Goal: Information Seeking & Learning: Learn about a topic

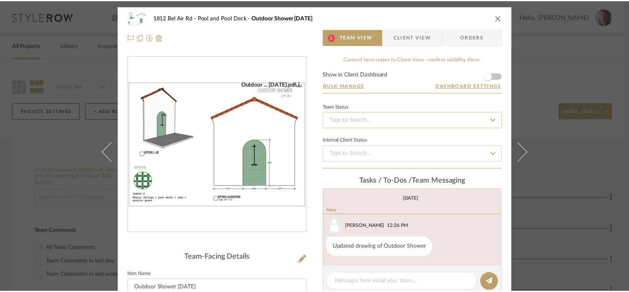
scroll to position [58, 0]
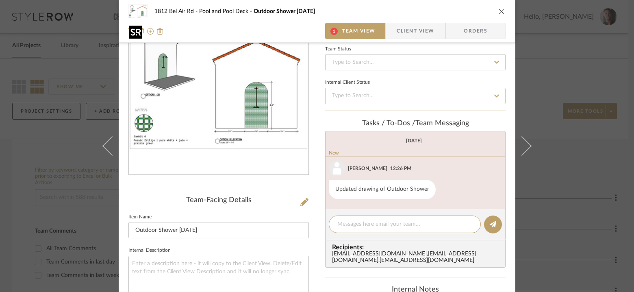
click at [262, 109] on img "0" at bounding box center [219, 86] width 180 height 127
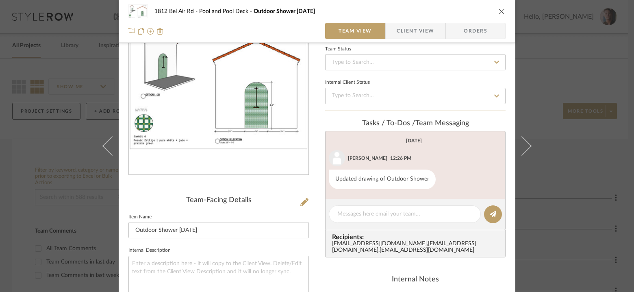
click at [549, 54] on div "1812 Bel Air Rd Pool and Pool Deck Outdoor Shower [DATE] Team View Client View …" at bounding box center [317, 146] width 634 height 292
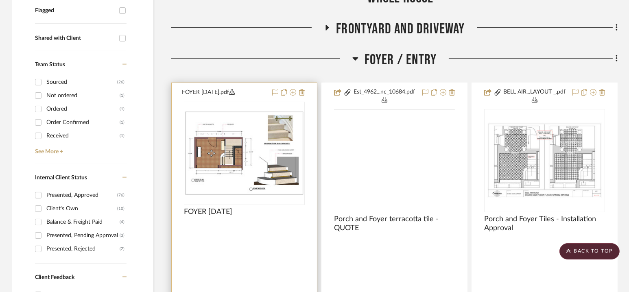
scroll to position [303, 0]
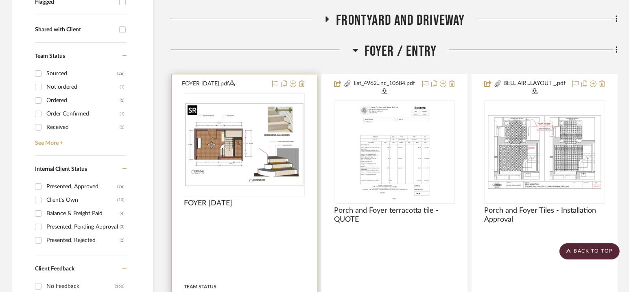
click at [257, 136] on img "0" at bounding box center [244, 144] width 119 height 84
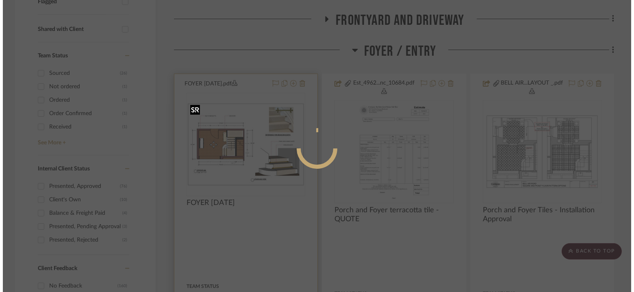
scroll to position [0, 0]
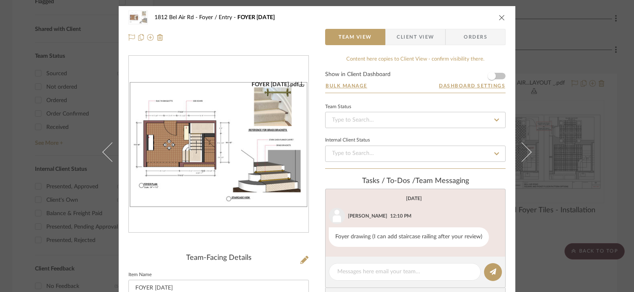
click at [257, 122] on img "0" at bounding box center [219, 144] width 180 height 127
click at [546, 99] on div "1812 Bel Air Rd Foyer / Entry FOYER [DATE] Team View Client View Orders FOYER […" at bounding box center [317, 146] width 634 height 292
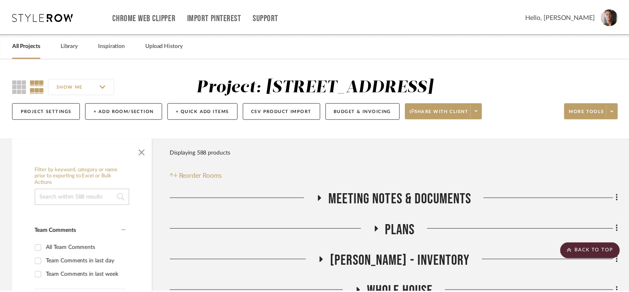
scroll to position [303, 0]
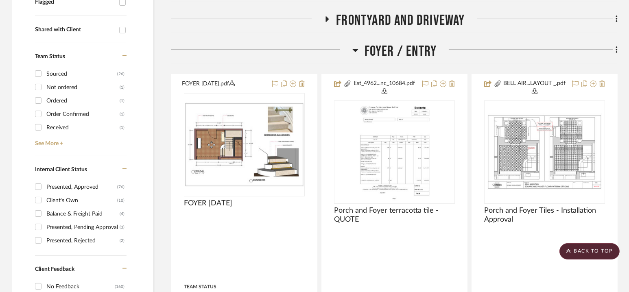
click at [380, 43] on span "Foyer / Entry" at bounding box center [400, 51] width 72 height 17
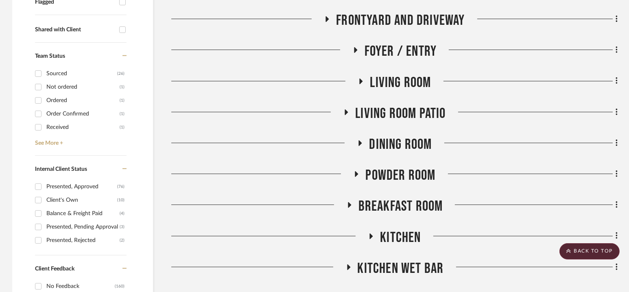
click at [398, 85] on span "Living Room" at bounding box center [400, 82] width 61 height 17
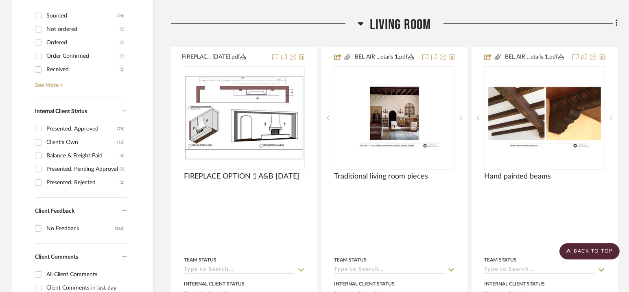
scroll to position [360, 0]
click at [398, 18] on span "Living Room" at bounding box center [400, 25] width 61 height 17
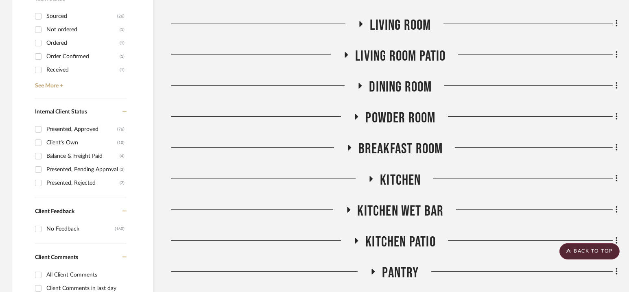
click at [398, 51] on span "Living room Patio" at bounding box center [400, 56] width 90 height 17
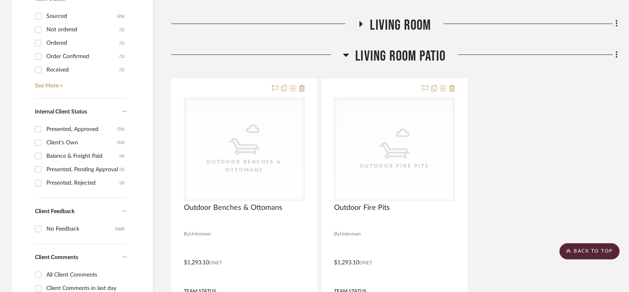
click at [398, 51] on span "Living room Patio" at bounding box center [400, 56] width 90 height 17
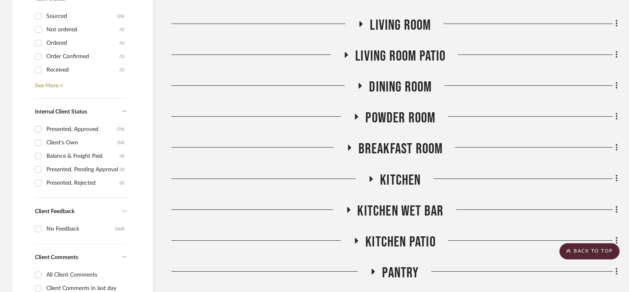
click at [399, 90] on span "Dining Room" at bounding box center [400, 86] width 63 height 17
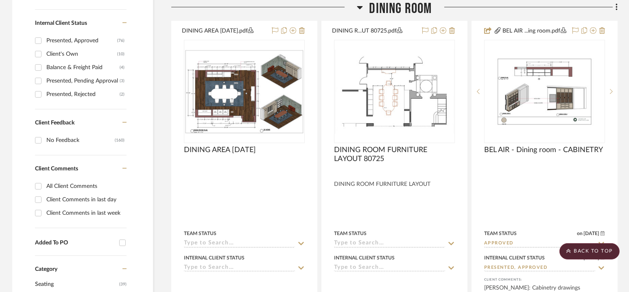
scroll to position [457, 0]
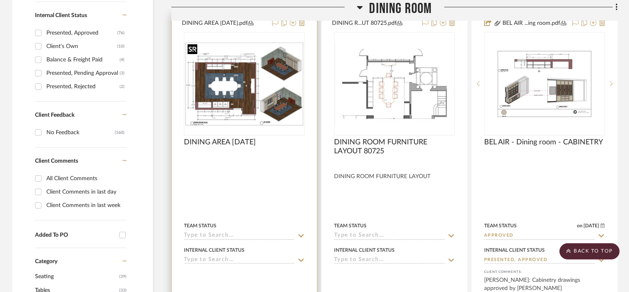
click at [0, 0] on img at bounding box center [0, 0] width 0 height 0
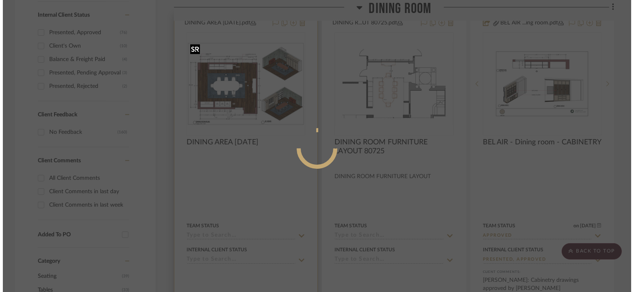
scroll to position [0, 0]
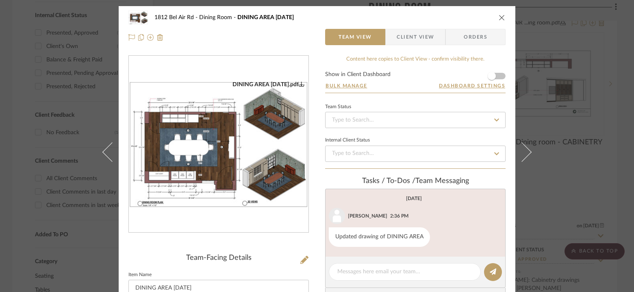
click at [213, 139] on img "0" at bounding box center [219, 144] width 180 height 127
click at [590, 34] on div "1812 Bel Air Rd Dining Room DINING AREA [DATE] Team View Client View Orders DIN…" at bounding box center [317, 146] width 634 height 292
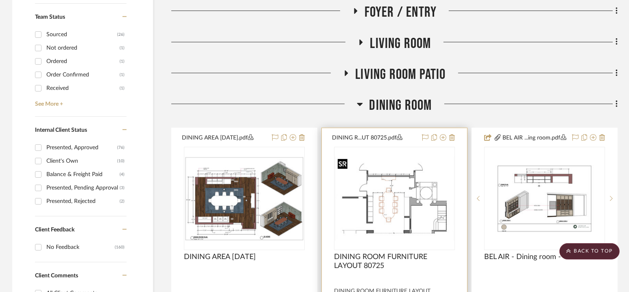
scroll to position [342, 0]
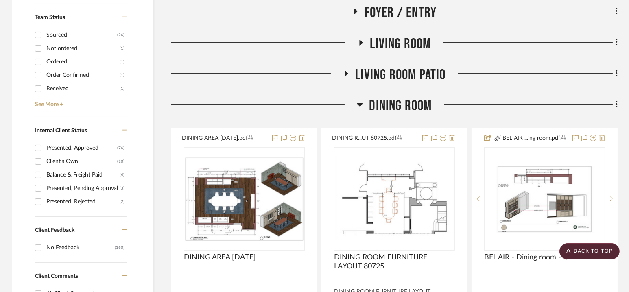
click at [400, 105] on span "Dining Room" at bounding box center [400, 105] width 63 height 17
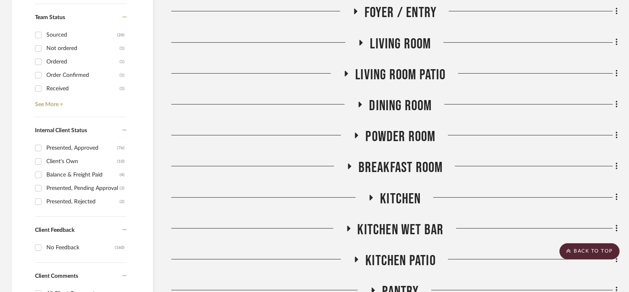
click at [393, 139] on span "Powder Room" at bounding box center [400, 136] width 70 height 17
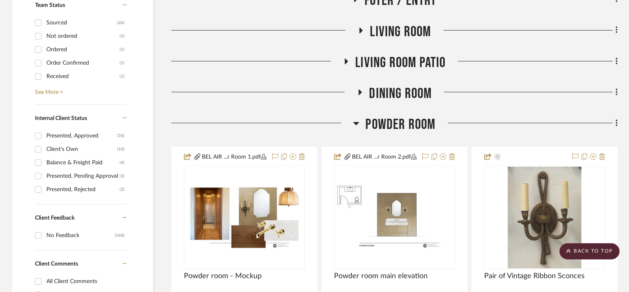
scroll to position [392, 0]
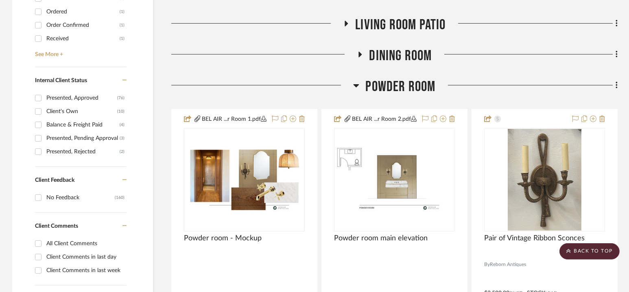
click at [400, 79] on span "Powder Room" at bounding box center [400, 86] width 70 height 17
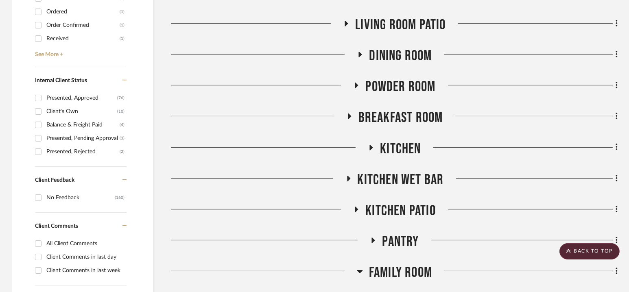
click at [397, 116] on span "Breakfast Room" at bounding box center [400, 117] width 85 height 17
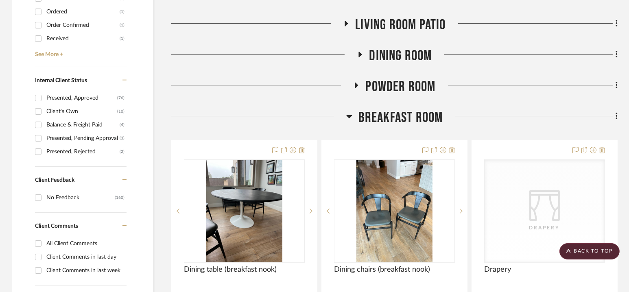
click at [397, 116] on span "Breakfast Room" at bounding box center [400, 117] width 85 height 17
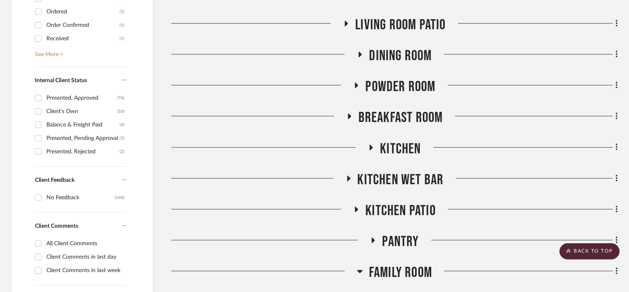
click at [395, 146] on span "Kitchen" at bounding box center [400, 148] width 41 height 17
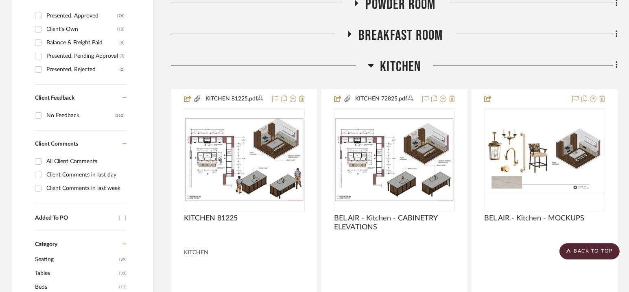
scroll to position [477, 0]
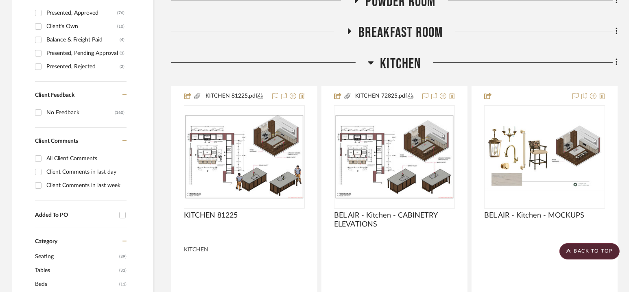
click at [395, 59] on span "Kitchen" at bounding box center [400, 63] width 41 height 17
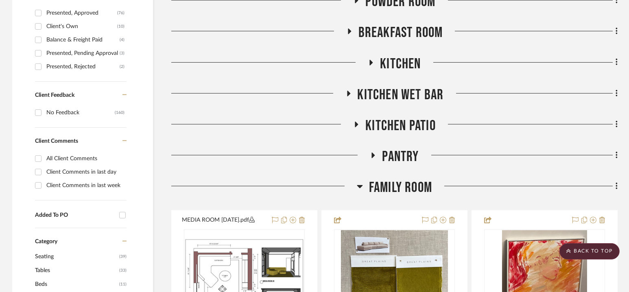
scroll to position [519, 0]
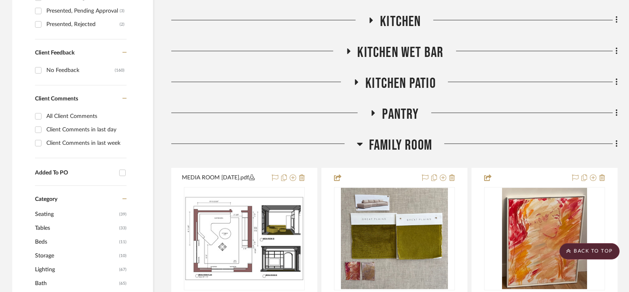
click at [398, 53] on span "Kitchen Wet Bar" at bounding box center [400, 52] width 86 height 17
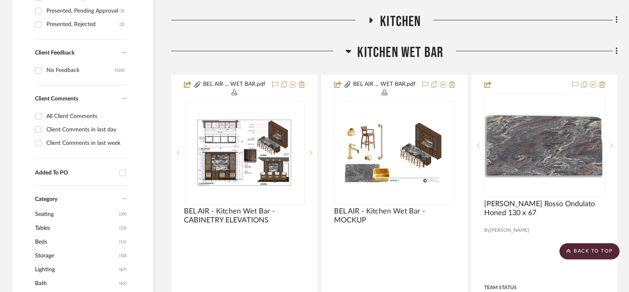
click at [397, 53] on span "Kitchen Wet Bar" at bounding box center [400, 52] width 86 height 17
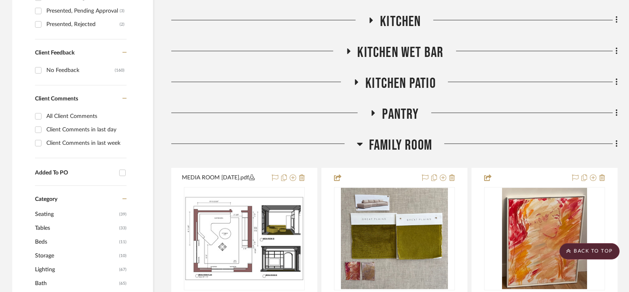
click at [397, 81] on span "Kitchen Patio" at bounding box center [400, 83] width 70 height 17
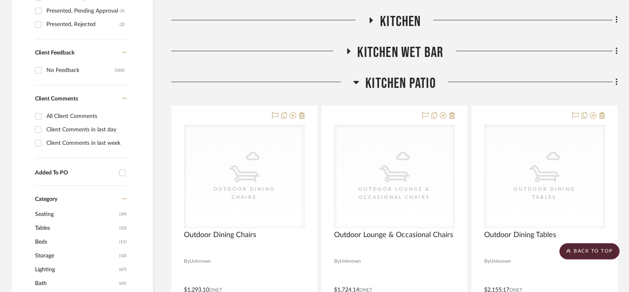
click at [397, 81] on span "Kitchen Patio" at bounding box center [400, 83] width 70 height 17
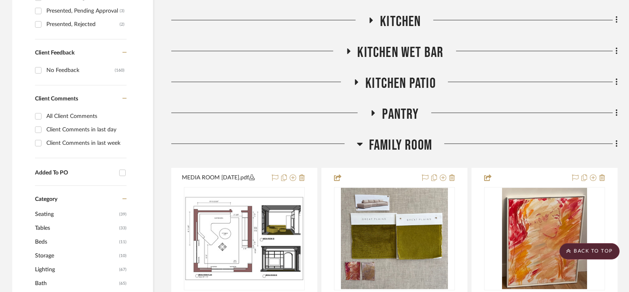
click at [399, 118] on span "Pantry" at bounding box center [400, 114] width 37 height 17
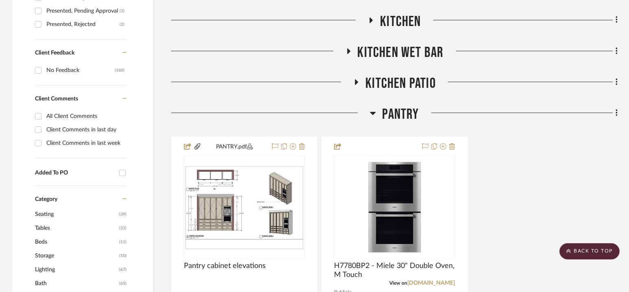
click at [397, 111] on span "Pantry" at bounding box center [400, 114] width 37 height 17
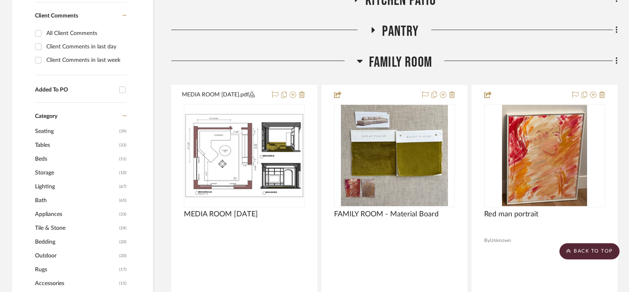
scroll to position [602, 0]
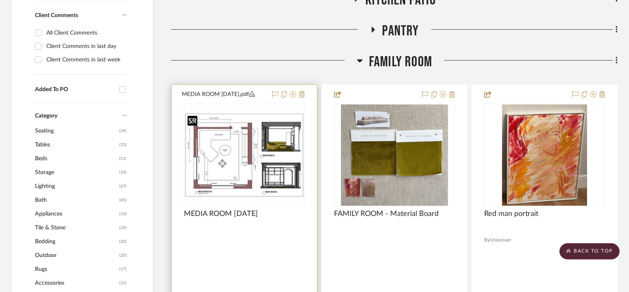
click at [273, 144] on img "0" at bounding box center [244, 155] width 119 height 84
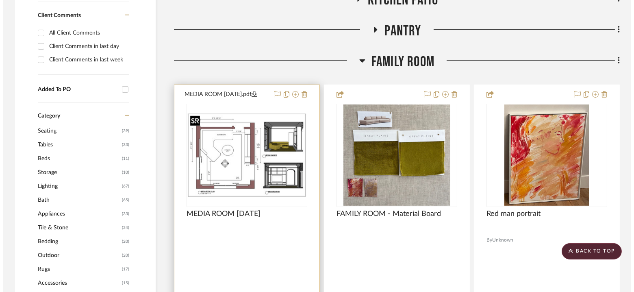
scroll to position [0, 0]
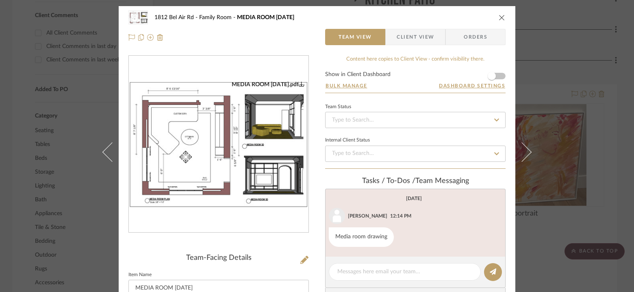
click at [261, 114] on img "0" at bounding box center [219, 144] width 180 height 127
click at [618, 74] on div "1812 Bel Air Rd Family Room MEDIA ROOM [DATE] Team View Client View Orders MEDI…" at bounding box center [317, 146] width 634 height 292
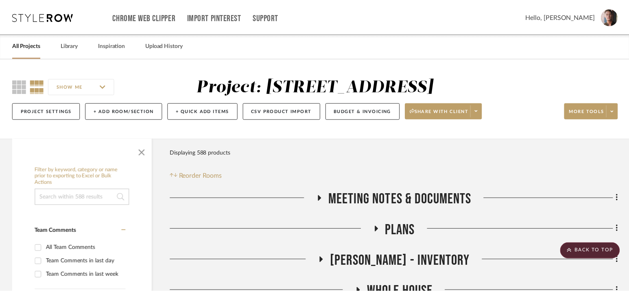
scroll to position [602, 0]
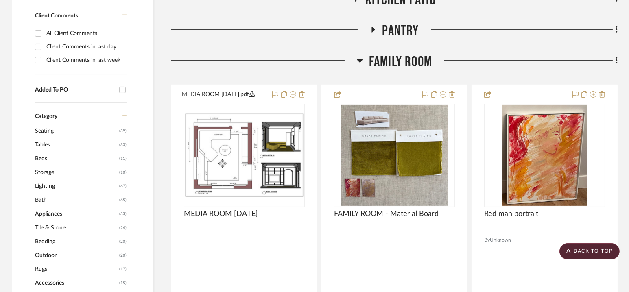
click at [392, 59] on span "Family Room" at bounding box center [400, 61] width 63 height 17
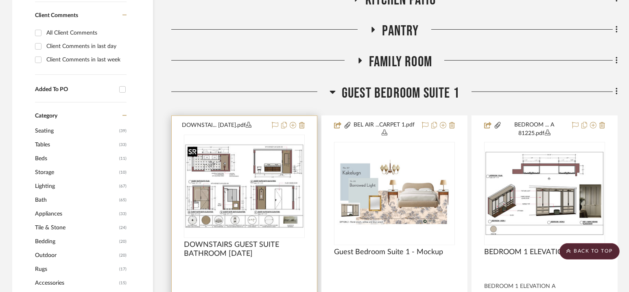
click at [251, 176] on img "0" at bounding box center [244, 186] width 119 height 84
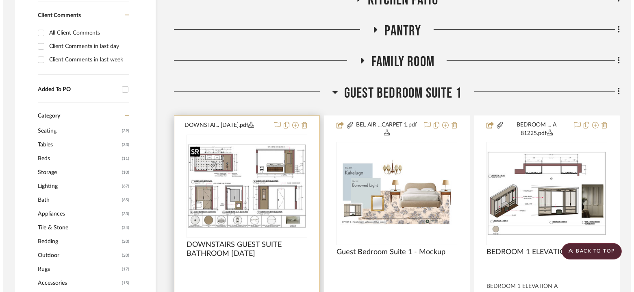
scroll to position [0, 0]
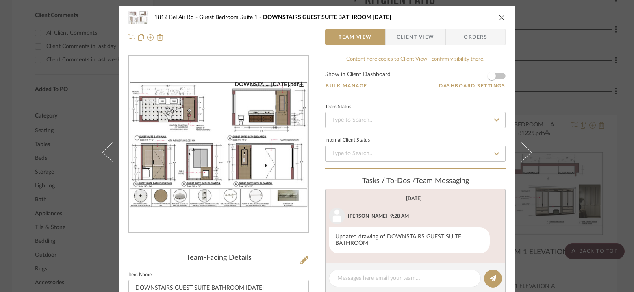
click at [274, 109] on img "0" at bounding box center [219, 144] width 180 height 127
click at [568, 68] on div "1812 [GEOGRAPHIC_DATA] Guest Bedroom Suite 1 DOWNSTAIRS GUEST SUITE BATHROOM [D…" at bounding box center [317, 146] width 634 height 292
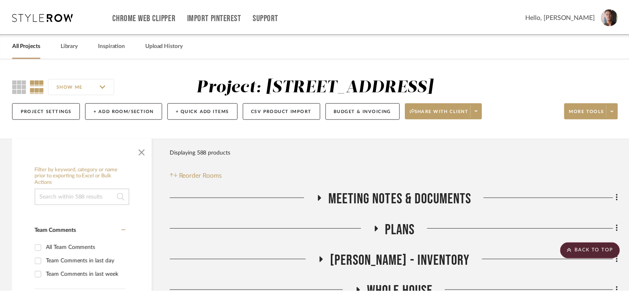
scroll to position [602, 0]
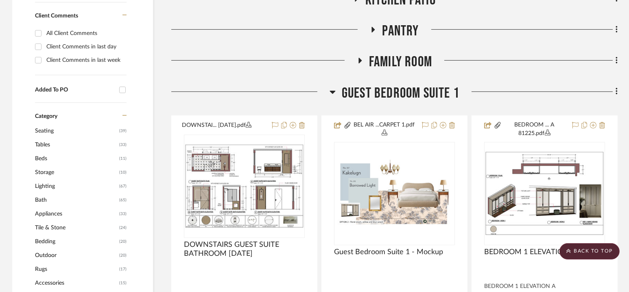
click at [396, 92] on span "Guest Bedroom Suite 1" at bounding box center [401, 93] width 118 height 17
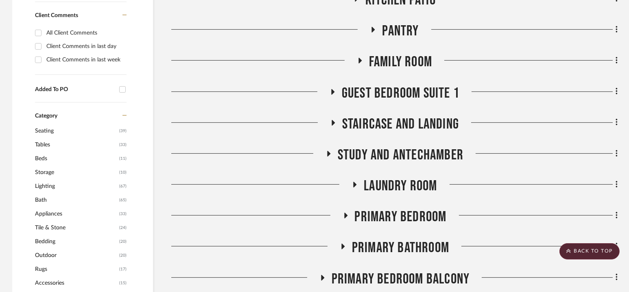
click at [399, 116] on span "Staircase and Landing" at bounding box center [400, 123] width 117 height 17
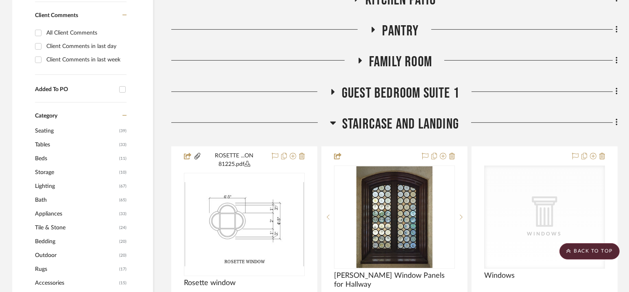
click at [397, 123] on span "Staircase and Landing" at bounding box center [400, 123] width 117 height 17
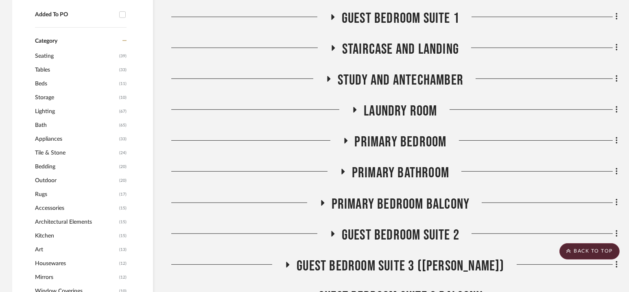
scroll to position [696, 0]
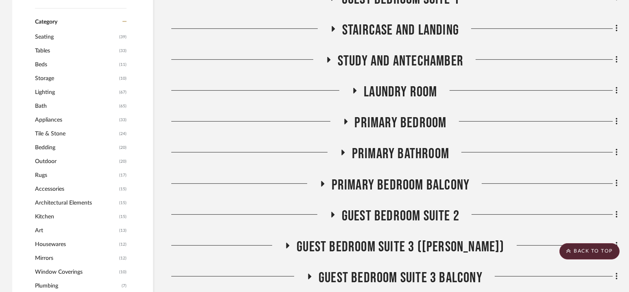
click at [392, 58] on span "Study and Antechamber" at bounding box center [401, 60] width 126 height 17
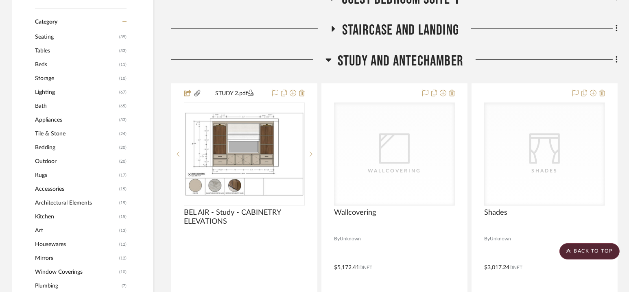
click at [392, 58] on span "Study and Antechamber" at bounding box center [401, 60] width 126 height 17
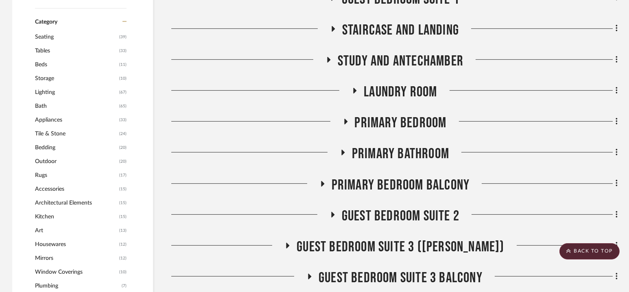
click at [392, 58] on span "Study and Antechamber" at bounding box center [401, 60] width 126 height 17
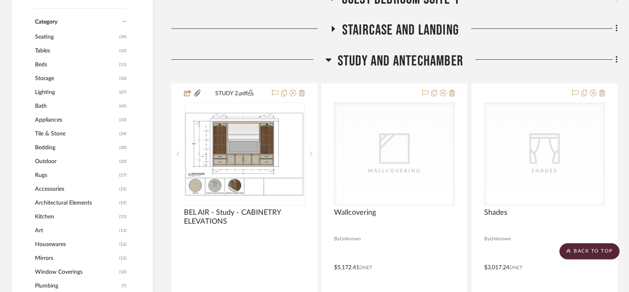
click at [396, 60] on span "Study and Antechamber" at bounding box center [401, 60] width 126 height 17
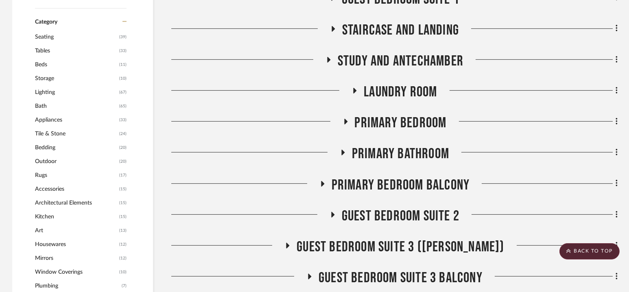
click at [398, 96] on span "Laundry Room" at bounding box center [400, 91] width 73 height 17
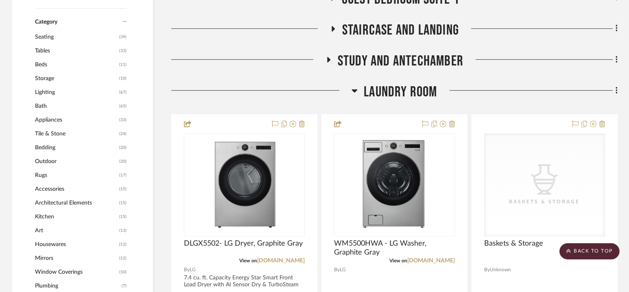
click at [398, 96] on span "Laundry Room" at bounding box center [400, 91] width 73 height 17
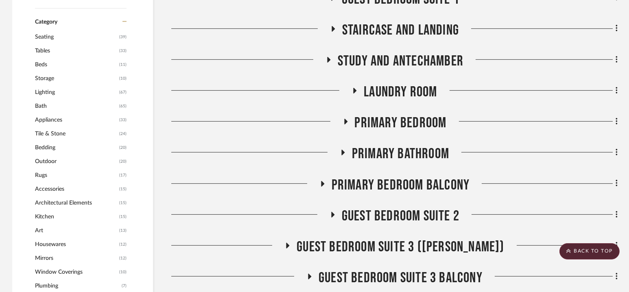
scroll to position [790, 0]
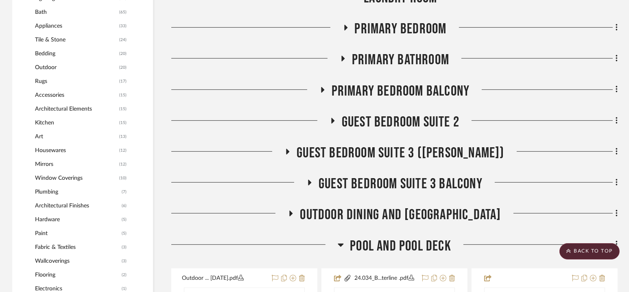
click at [395, 24] on span "Primary Bedroom" at bounding box center [401, 28] width 92 height 17
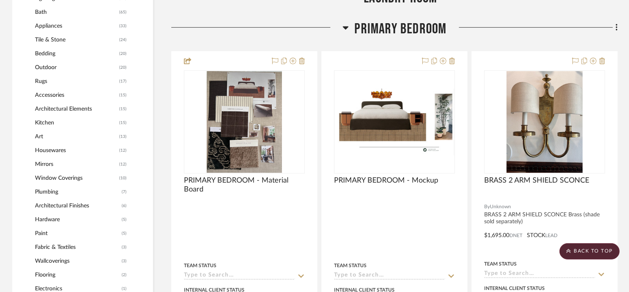
click at [395, 24] on span "Primary Bedroom" at bounding box center [401, 28] width 92 height 17
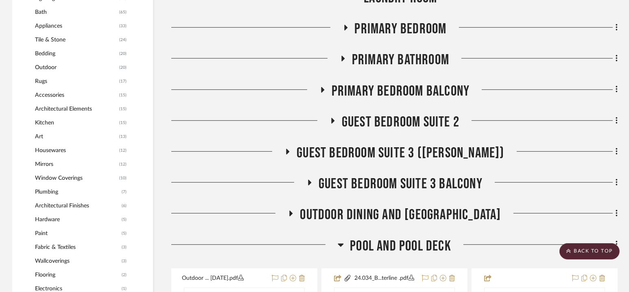
click at [395, 24] on span "Primary Bedroom" at bounding box center [401, 28] width 92 height 17
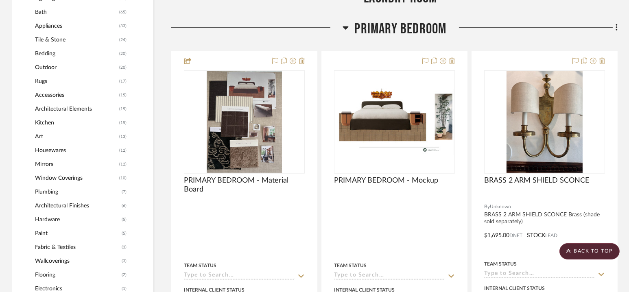
click at [395, 27] on span "Primary Bedroom" at bounding box center [401, 28] width 92 height 17
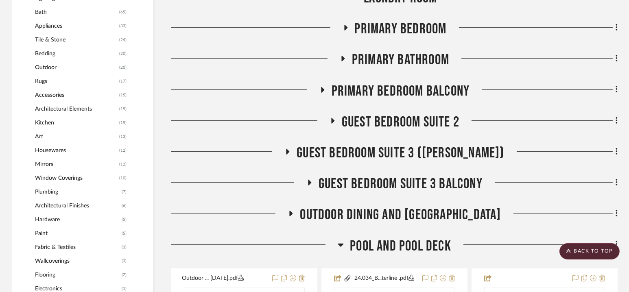
click at [394, 26] on span "Primary Bedroom" at bounding box center [401, 28] width 92 height 17
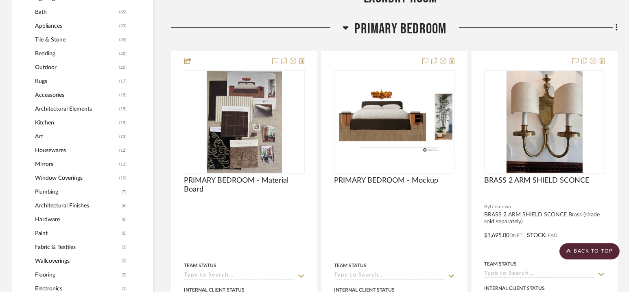
click at [394, 24] on span "Primary Bedroom" at bounding box center [401, 28] width 92 height 17
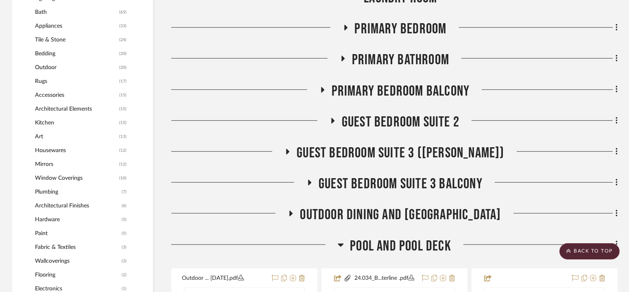
click at [394, 24] on span "Primary Bedroom" at bounding box center [401, 28] width 92 height 17
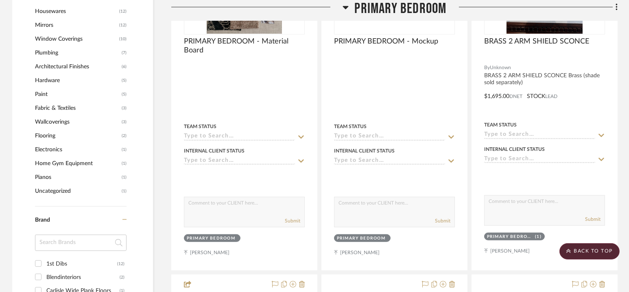
scroll to position [773, 0]
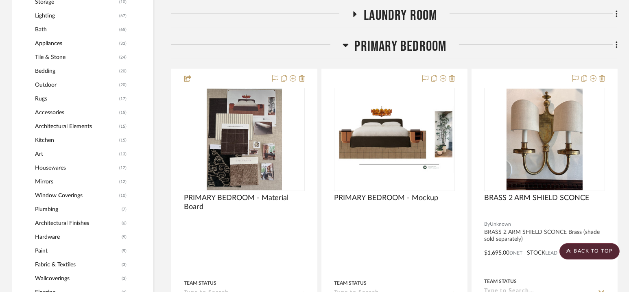
click at [392, 44] on span "Primary Bedroom" at bounding box center [401, 46] width 92 height 17
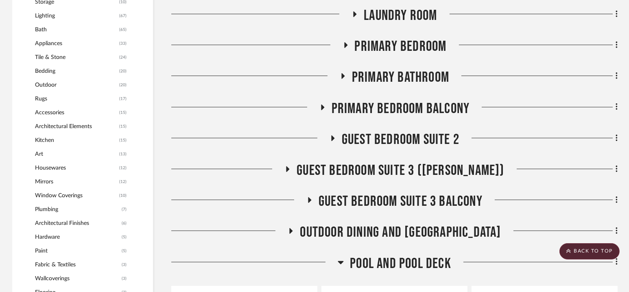
click at [392, 69] on span "Primary Bathroom" at bounding box center [400, 77] width 97 height 17
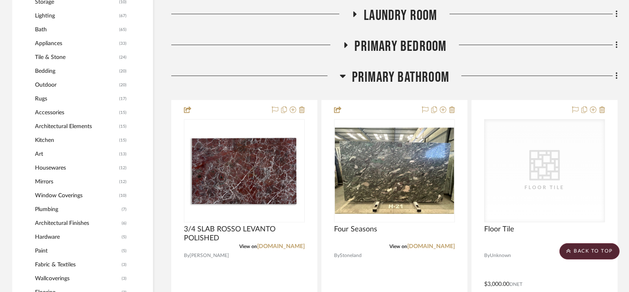
click at [394, 75] on span "Primary Bathroom" at bounding box center [400, 77] width 97 height 17
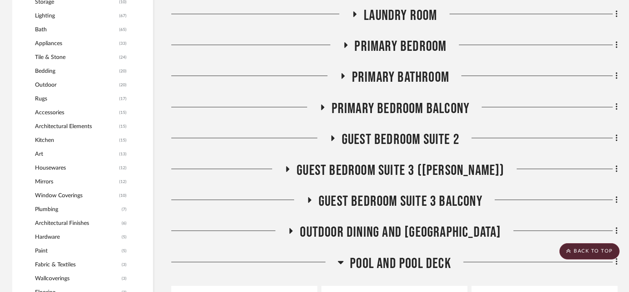
click at [395, 116] on span "Primary Bedroom Balcony" at bounding box center [400, 108] width 138 height 17
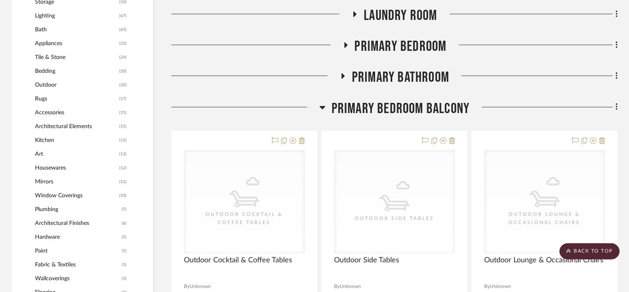
click at [395, 110] on span "Primary Bedroom Balcony" at bounding box center [400, 108] width 138 height 17
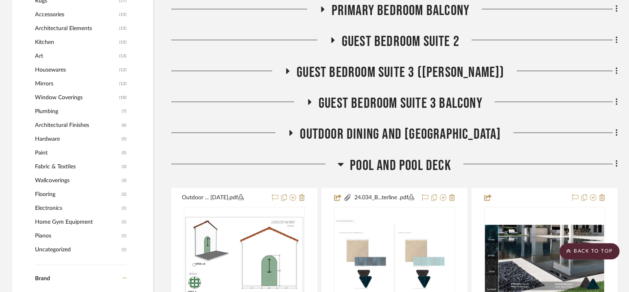
scroll to position [871, 0]
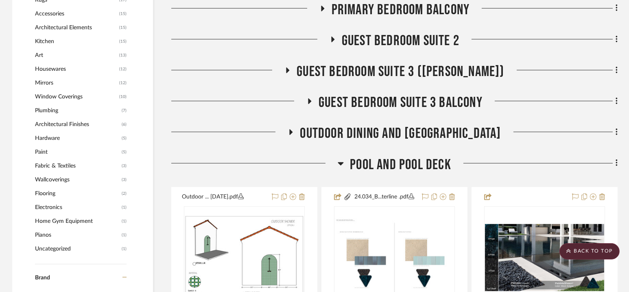
click at [400, 38] on span "Guest Bedroom Suite 2" at bounding box center [401, 40] width 118 height 17
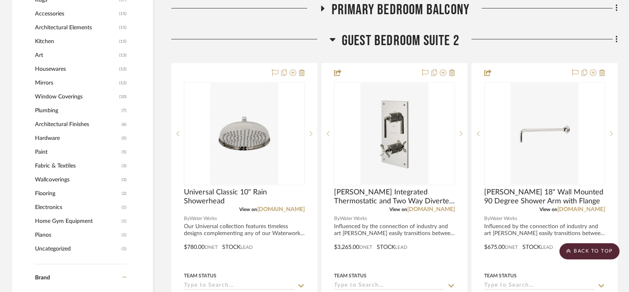
click at [400, 38] on span "Guest Bedroom Suite 2" at bounding box center [401, 40] width 118 height 17
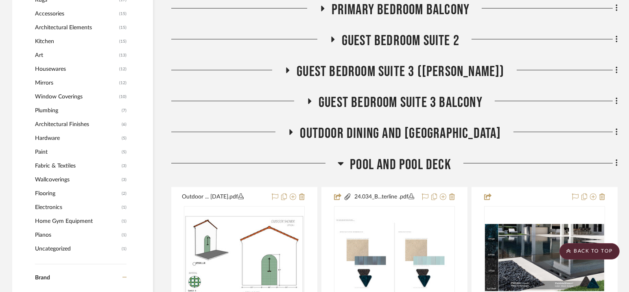
click at [401, 70] on span "Guest Bedroom Suite 3 ([PERSON_NAME])" at bounding box center [399, 71] width 207 height 17
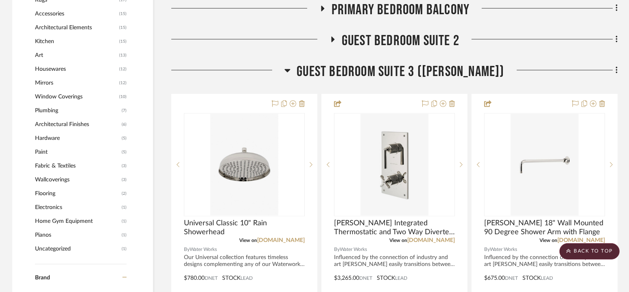
click at [401, 70] on span "Guest Bedroom Suite 3 ([PERSON_NAME])" at bounding box center [399, 71] width 207 height 17
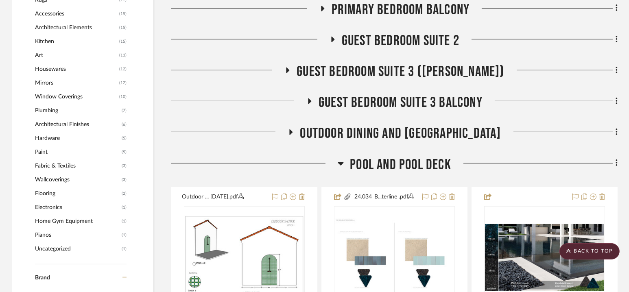
click at [399, 103] on span "Guest Bedroom Suite 3 Balcony" at bounding box center [400, 102] width 164 height 17
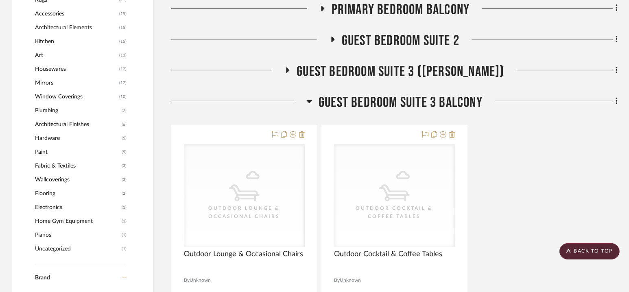
click at [399, 103] on span "Guest Bedroom Suite 3 Balcony" at bounding box center [400, 102] width 164 height 17
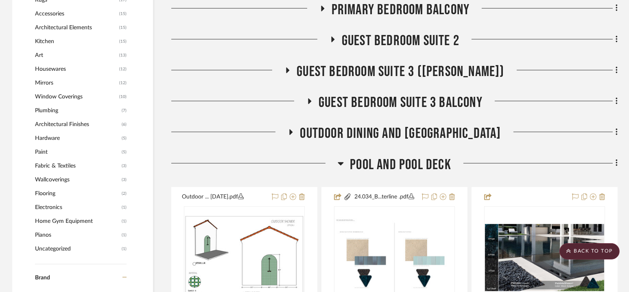
click at [395, 131] on span "Outdoor Dining and [GEOGRAPHIC_DATA]" at bounding box center [400, 133] width 201 height 17
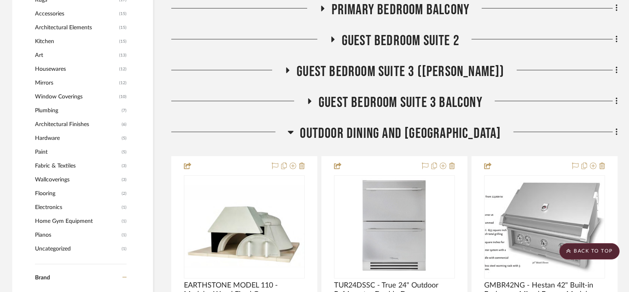
click at [395, 131] on span "Outdoor Dining and [GEOGRAPHIC_DATA]" at bounding box center [400, 133] width 201 height 17
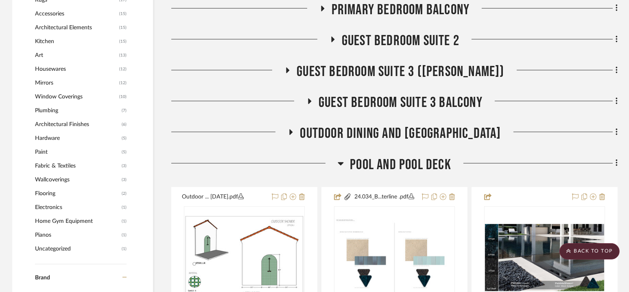
click at [395, 161] on span "Pool and Pool Deck" at bounding box center [400, 164] width 101 height 17
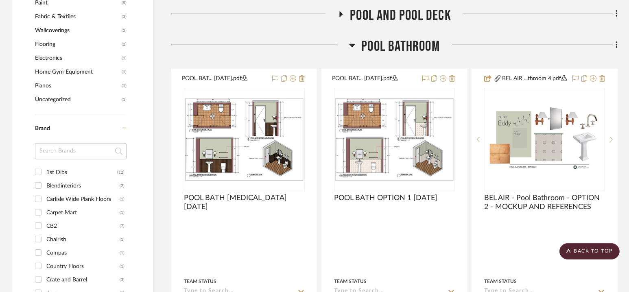
scroll to position [1032, 0]
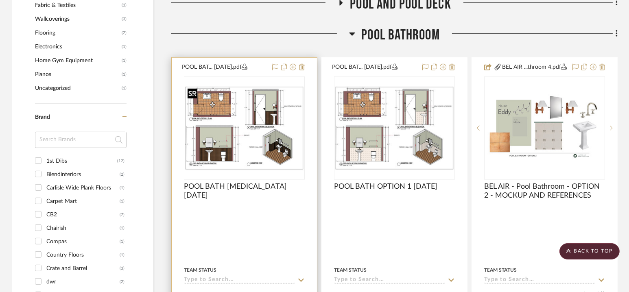
click at [253, 125] on img "0" at bounding box center [245, 128] width 120 height 84
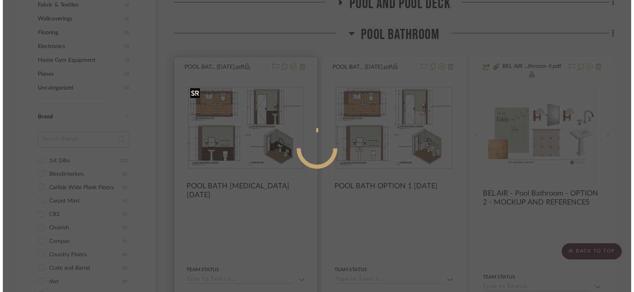
scroll to position [0, 0]
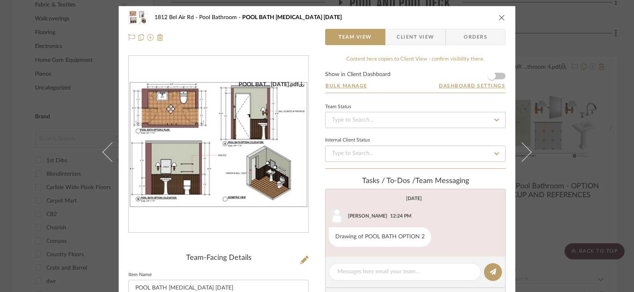
click at [300, 106] on img "0" at bounding box center [219, 144] width 180 height 127
click at [501, 11] on div "[STREET_ADDRESS] Pool Bathroom POOL BATH [MEDICAL_DATA] [DATE]" at bounding box center [317, 17] width 377 height 16
click at [500, 14] on icon "close" at bounding box center [502, 17] width 7 height 7
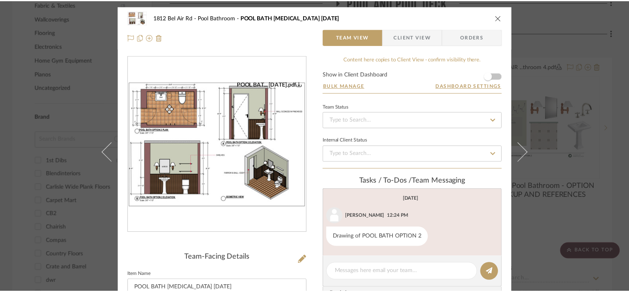
scroll to position [1032, 0]
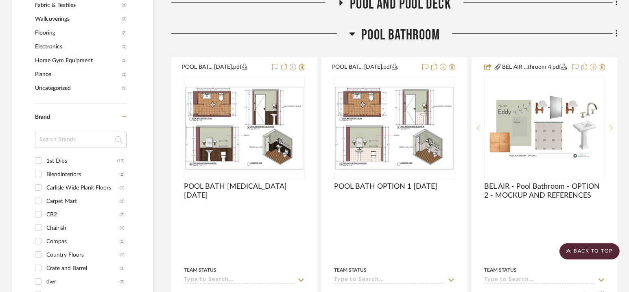
click at [399, 33] on span "Pool Bathroom" at bounding box center [400, 34] width 78 height 17
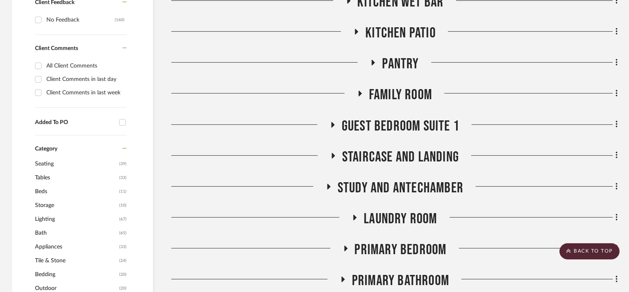
scroll to position [568, 0]
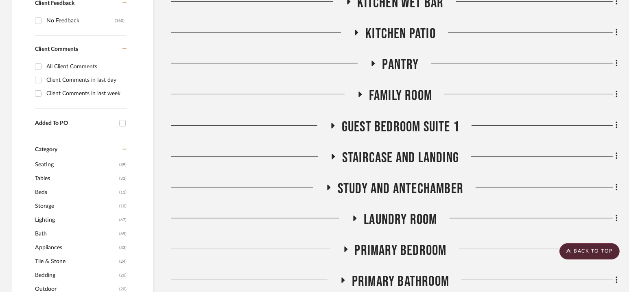
click at [396, 130] on span "Guest Bedroom Suite 1" at bounding box center [401, 126] width 118 height 17
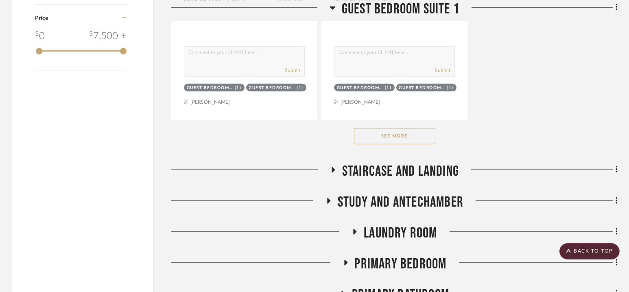
scroll to position [1691, 0]
click at [394, 130] on button "See More" at bounding box center [394, 136] width 81 height 16
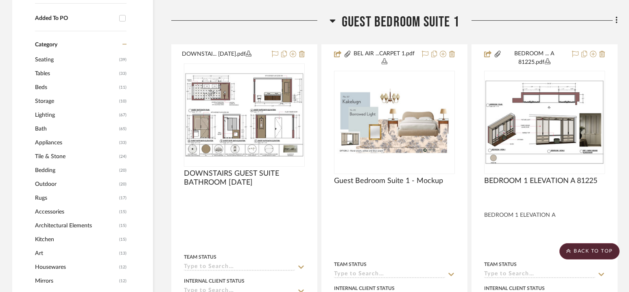
scroll to position [711, 0]
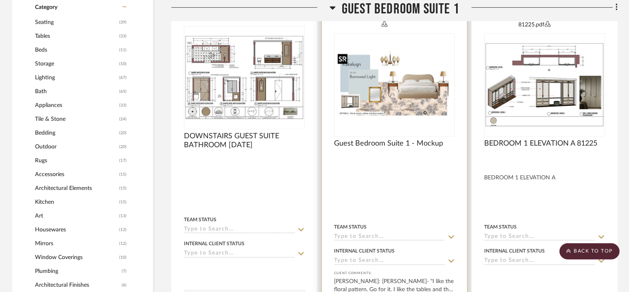
click at [388, 97] on img "0" at bounding box center [394, 84] width 119 height 67
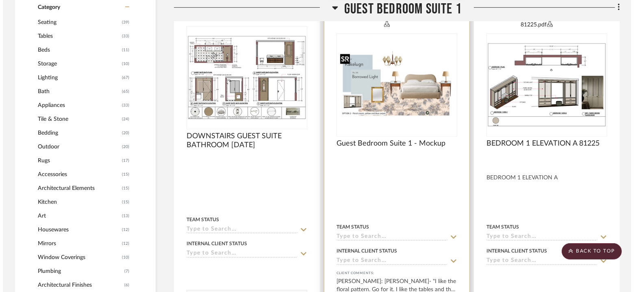
scroll to position [0, 0]
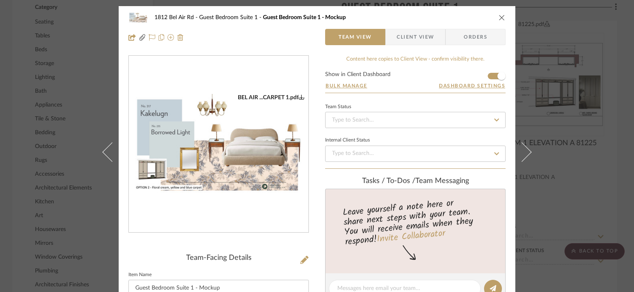
click at [240, 150] on img "0" at bounding box center [219, 144] width 180 height 101
click at [557, 118] on div "1812 [GEOGRAPHIC_DATA] Guest Bedroom Suite 1 Guest Bedroom Suite 1 - Mockup Tea…" at bounding box center [317, 146] width 634 height 292
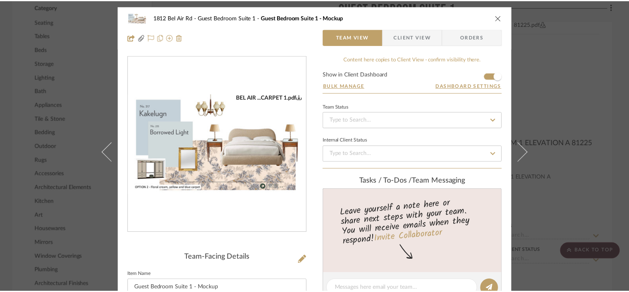
scroll to position [711, 0]
